Goal: Check status

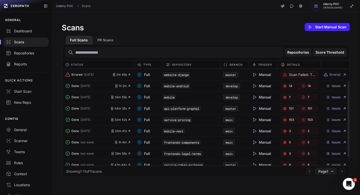
scroll to position [26, 0]
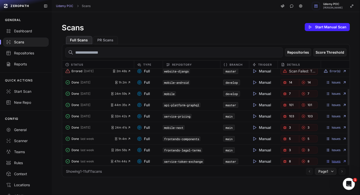
click at [333, 161] on link "Issues" at bounding box center [336, 162] width 21 height 4
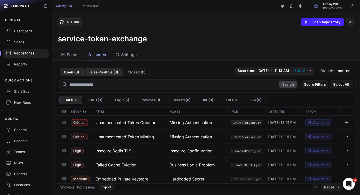
click at [106, 73] on button "False Positive ( 3 )" at bounding box center [104, 72] width 38 height 8
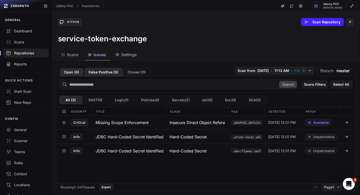
click at [76, 72] on button "Open ( 8 )" at bounding box center [72, 72] width 24 height 8
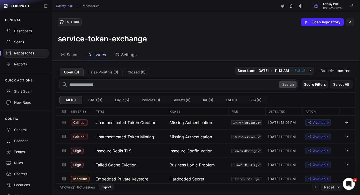
click at [26, 41] on div "Scans" at bounding box center [26, 42] width 40 height 5
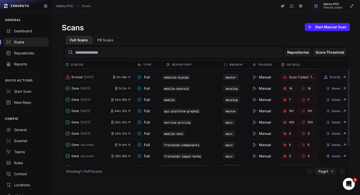
scroll to position [26, 0]
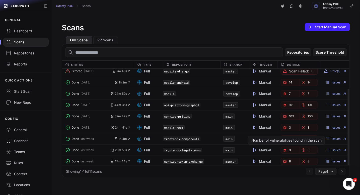
click at [285, 150] on link "3" at bounding box center [290, 150] width 19 height 7
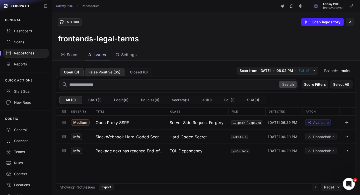
click at [102, 74] on button "False Positive ( 65 )" at bounding box center [105, 72] width 40 height 8
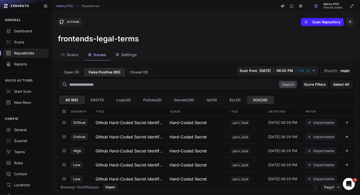
click at [264, 99] on button "SCA ( 36 )" at bounding box center [260, 100] width 27 height 8
